Goal: Information Seeking & Learning: Check status

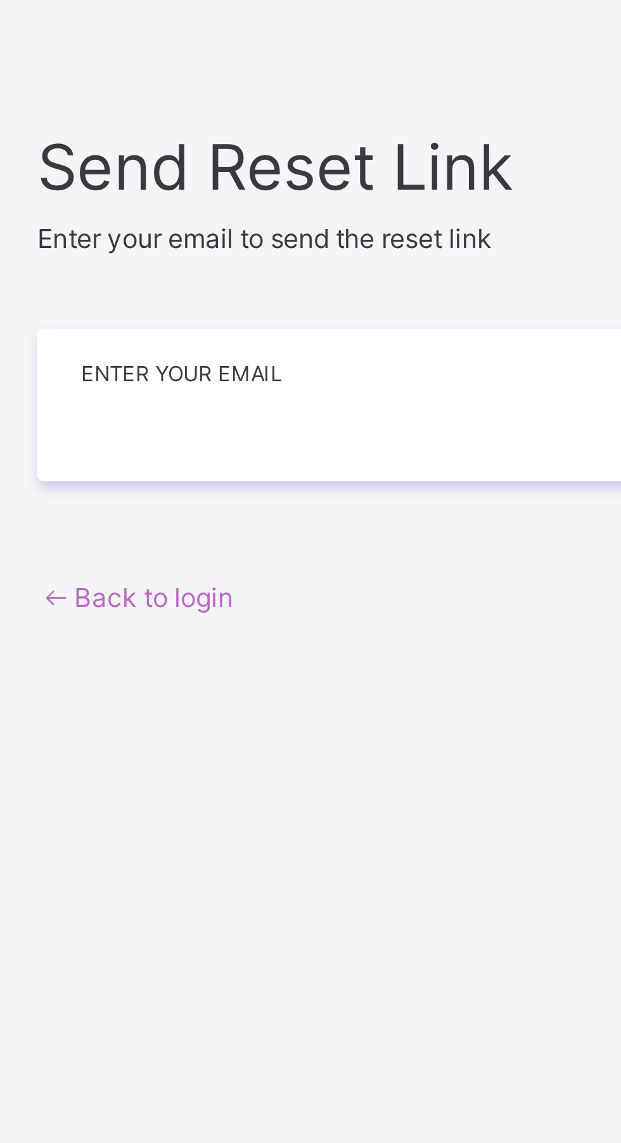
click at [354, 611] on input "email" at bounding box center [414, 588] width 330 height 44
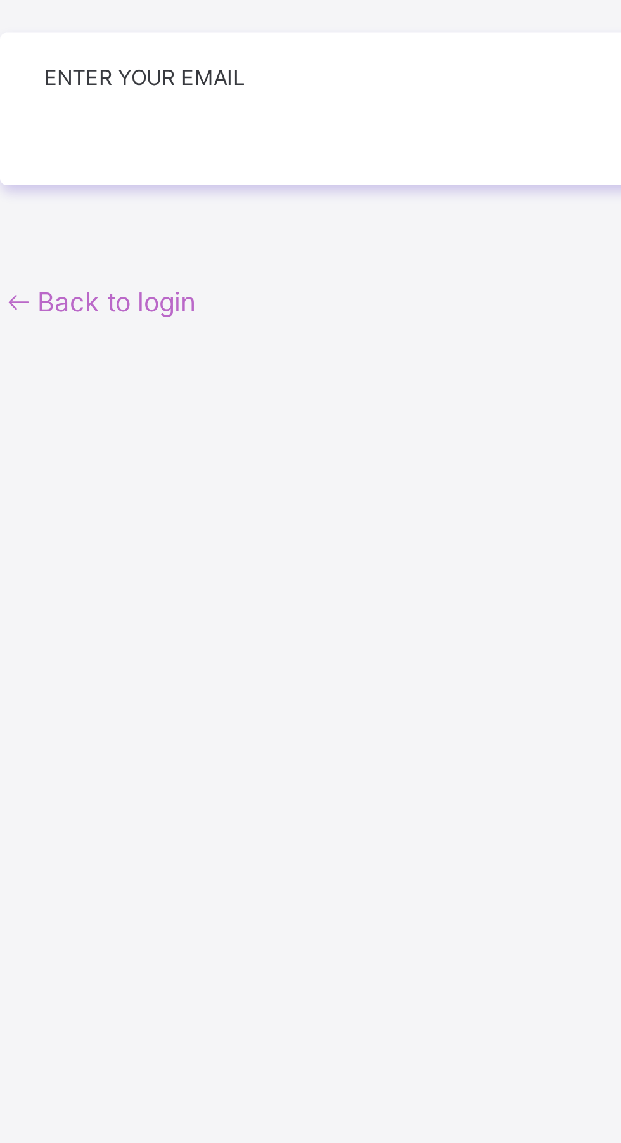
type input "**********"
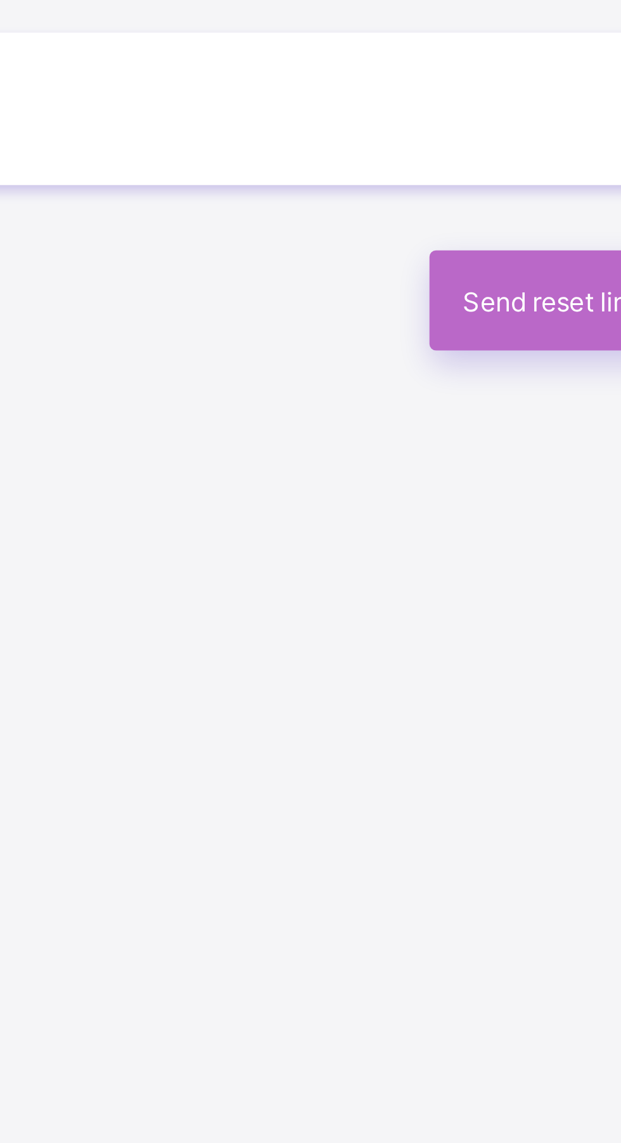
click at [524, 659] on div "Send reset link" at bounding box center [533, 644] width 91 height 29
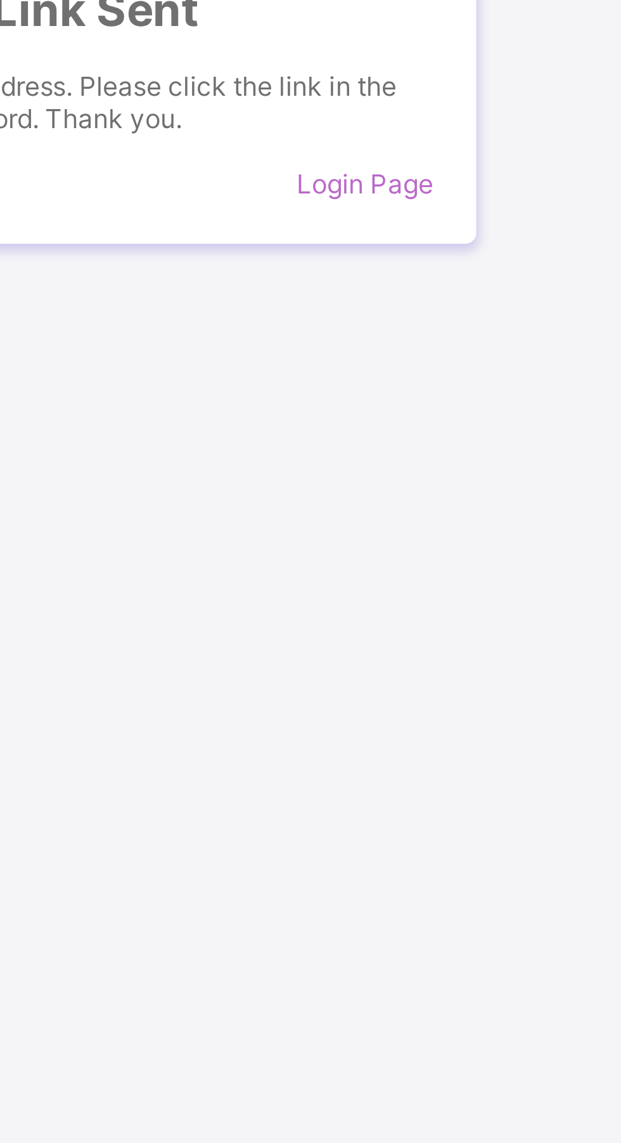
click at [560, 615] on span "Login Page" at bounding box center [546, 611] width 40 height 10
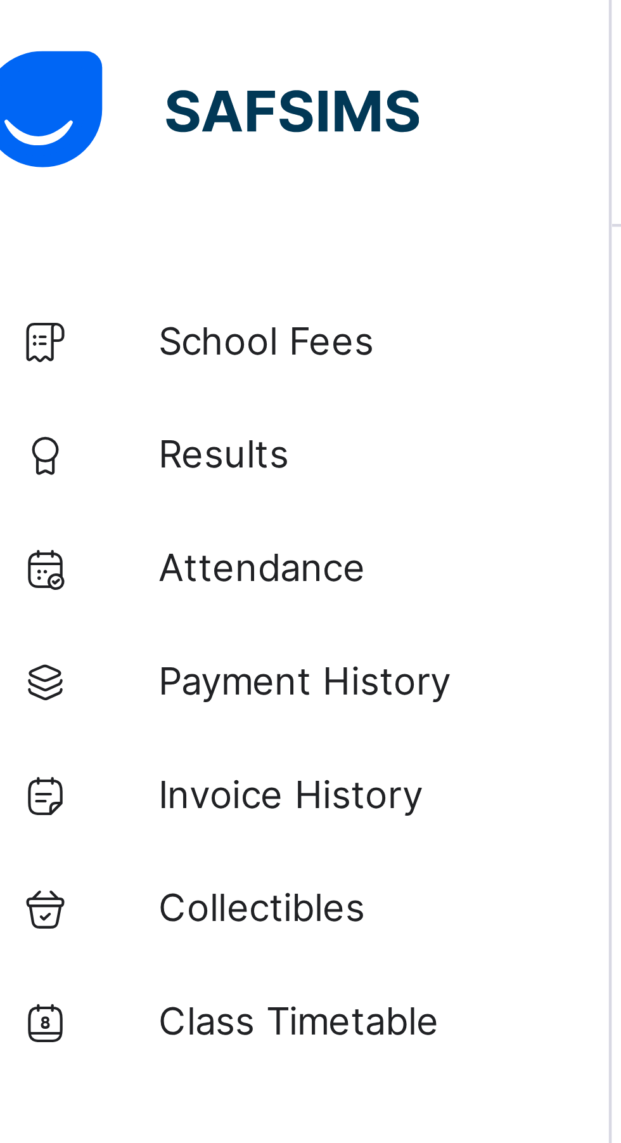
click at [101, 148] on span "Payment History" at bounding box center [101, 152] width 101 height 10
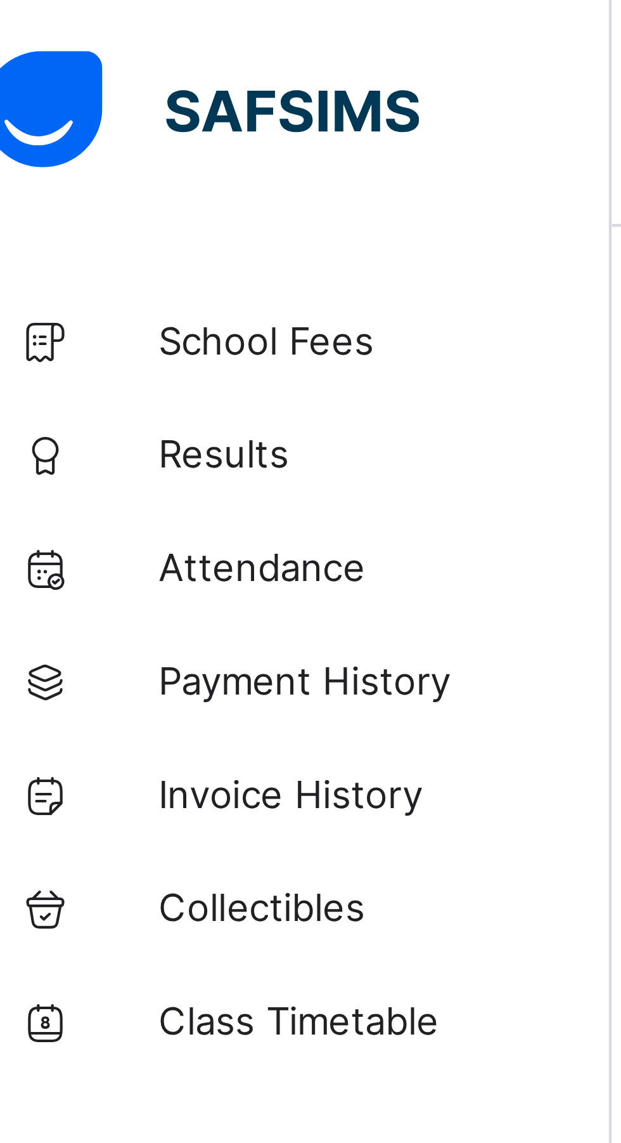
click at [114, 101] on span "Results" at bounding box center [101, 101] width 101 height 10
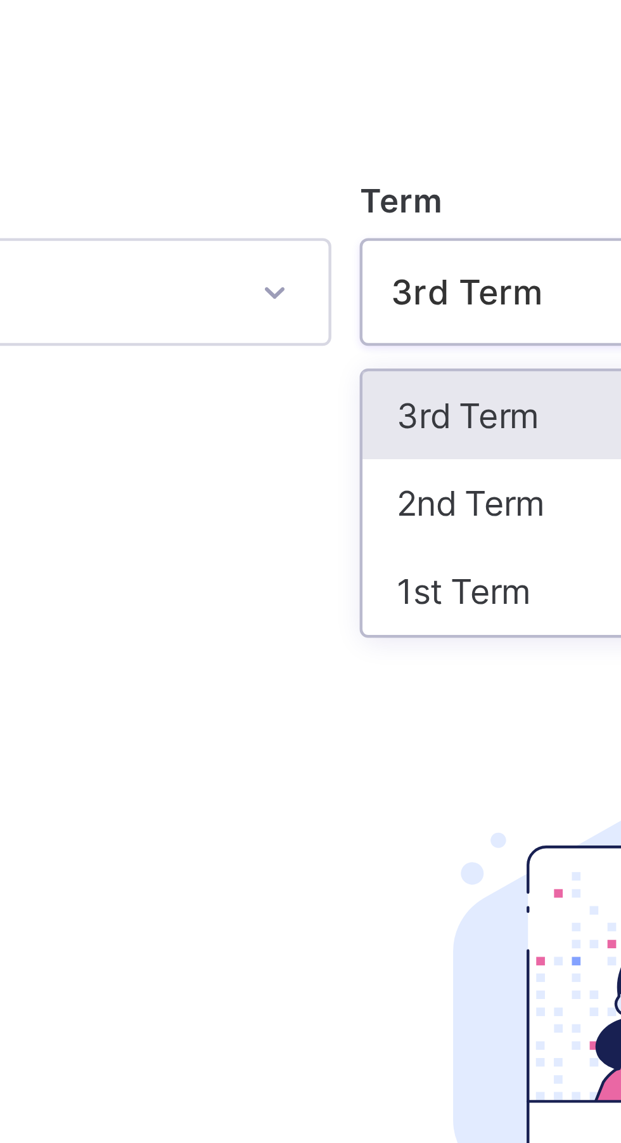
click at [354, 203] on div "3rd Term" at bounding box center [387, 205] width 136 height 20
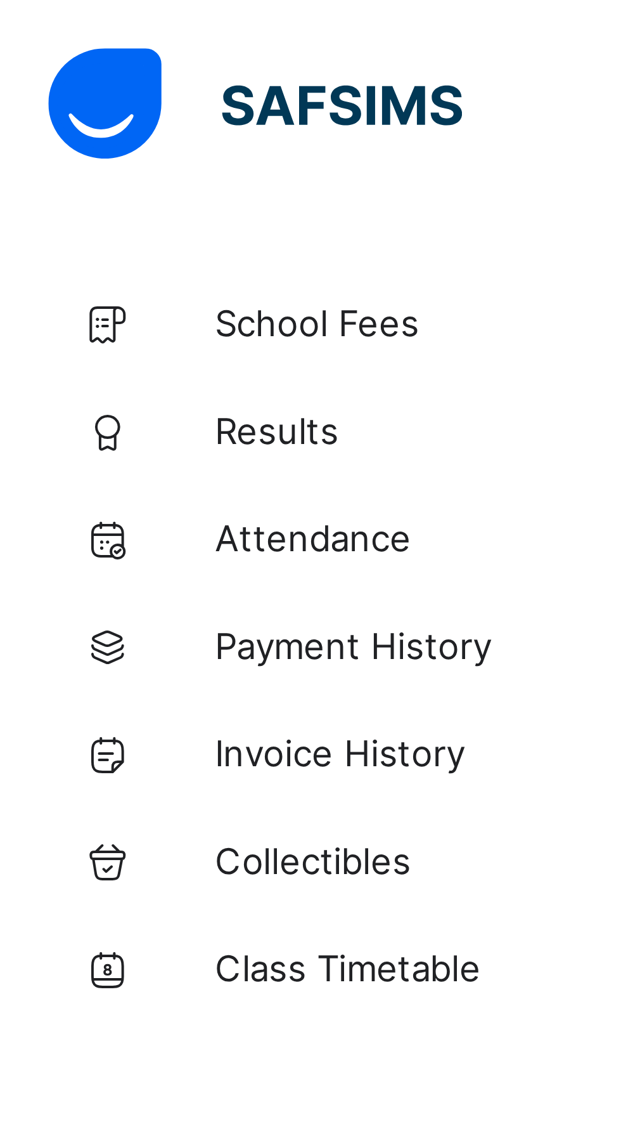
click at [77, 108] on link "Results" at bounding box center [76, 101] width 152 height 25
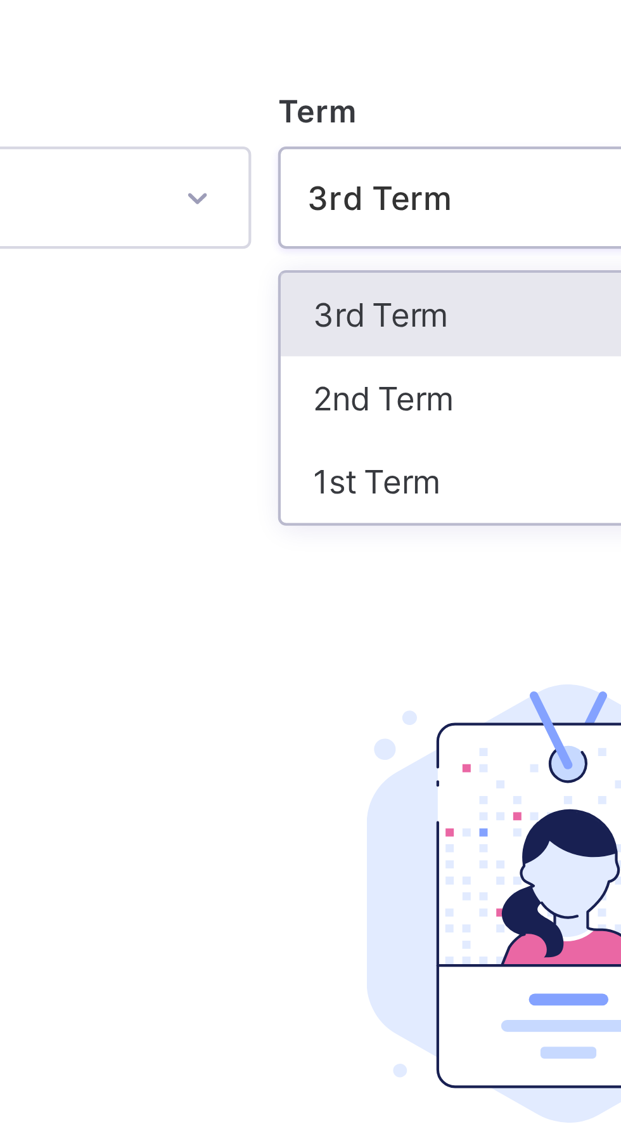
click at [359, 222] on div "2nd Term" at bounding box center [387, 224] width 136 height 20
